Goal: Navigation & Orientation: Find specific page/section

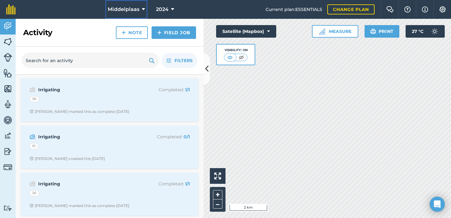
click at [146, 10] on button "Middelplaas" at bounding box center [126, 9] width 42 height 19
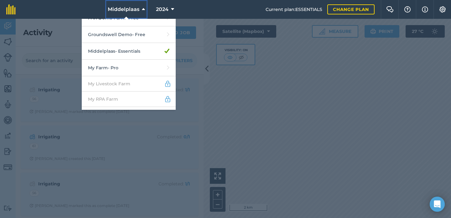
scroll to position [209, 0]
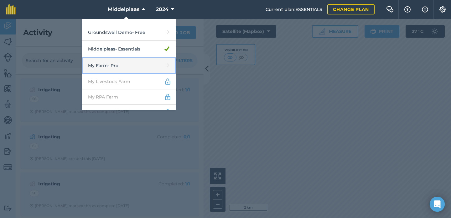
click at [135, 63] on link "My Farm - Pro" at bounding box center [129, 65] width 94 height 17
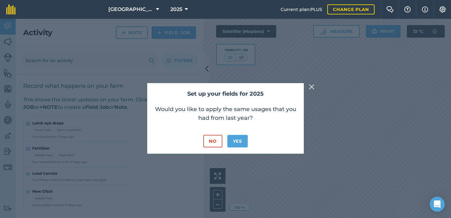
click at [312, 86] on img at bounding box center [312, 87] width 6 height 8
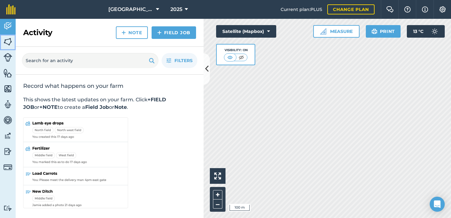
click at [3, 41] on img at bounding box center [7, 41] width 9 height 9
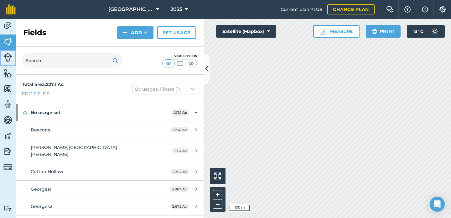
click at [10, 53] on img at bounding box center [7, 57] width 9 height 9
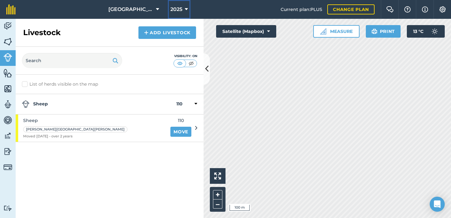
click at [185, 11] on icon at bounding box center [186, 10] width 3 height 8
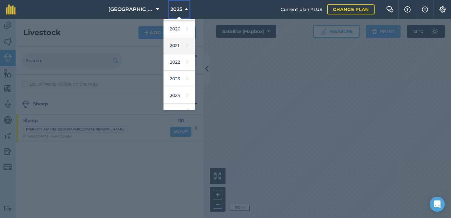
scroll to position [50, 0]
click at [170, 94] on link "2024" at bounding box center [179, 94] width 31 height 17
